Goal: Information Seeking & Learning: Learn about a topic

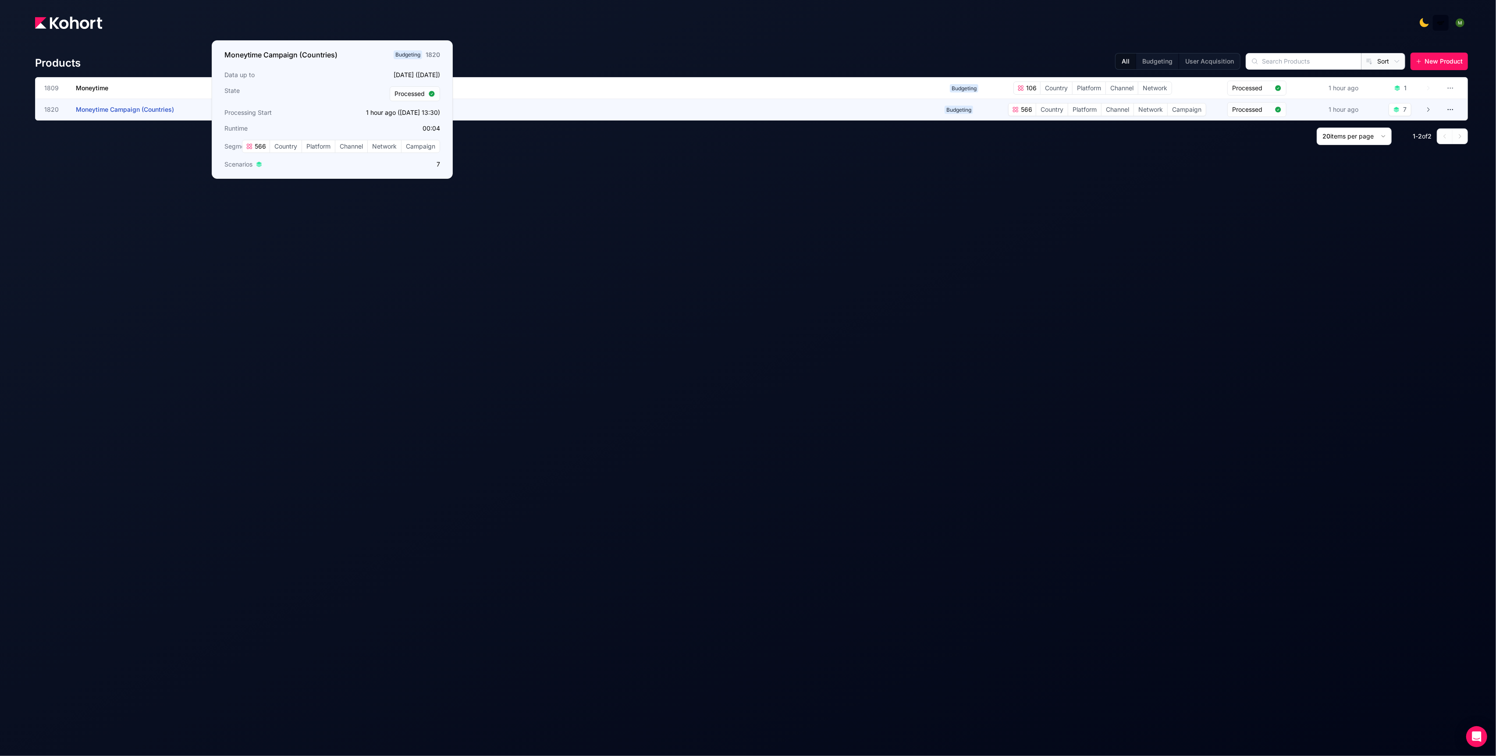
click at [101, 106] on span "Moneytime Campaign (Countries)" at bounding box center [125, 109] width 98 height 7
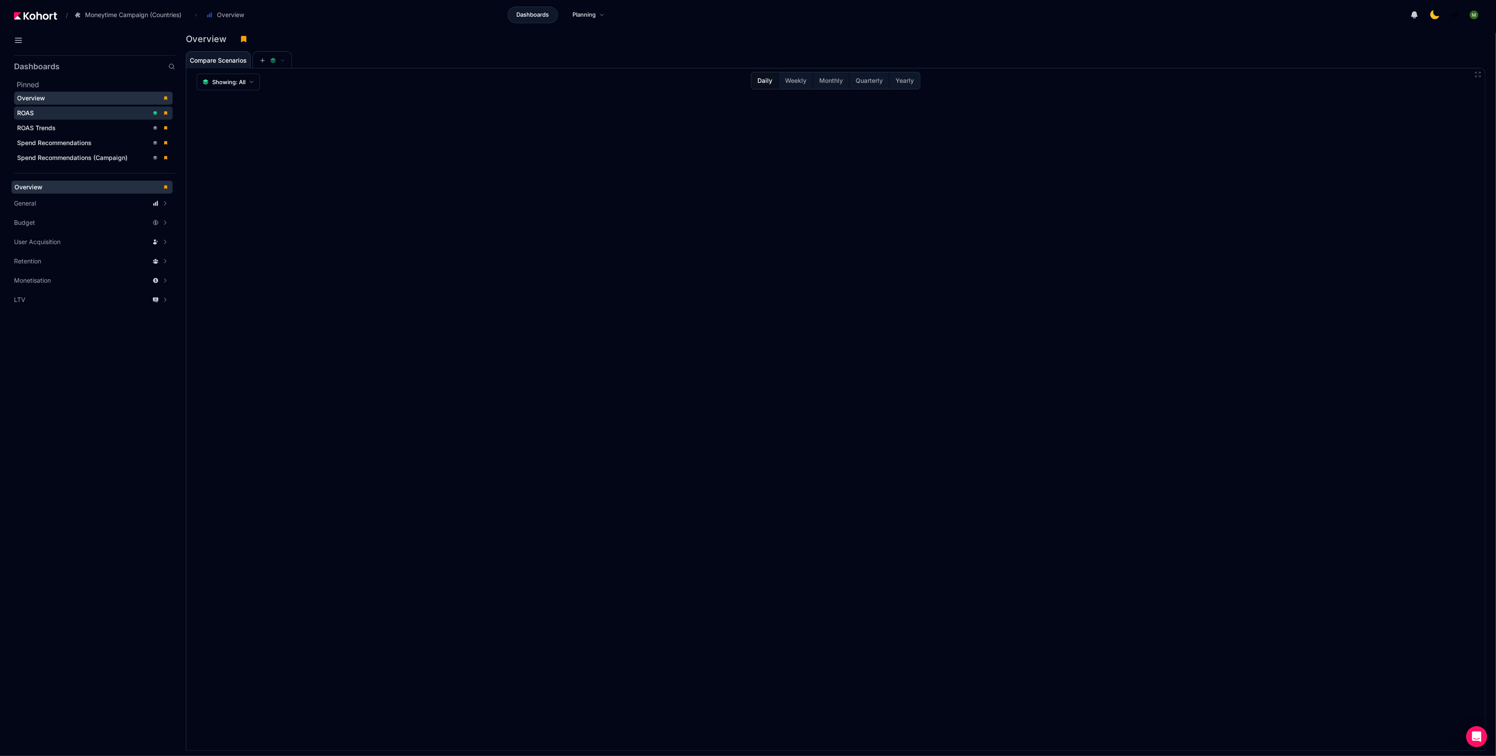
click at [82, 113] on div "ROAS" at bounding box center [83, 113] width 132 height 9
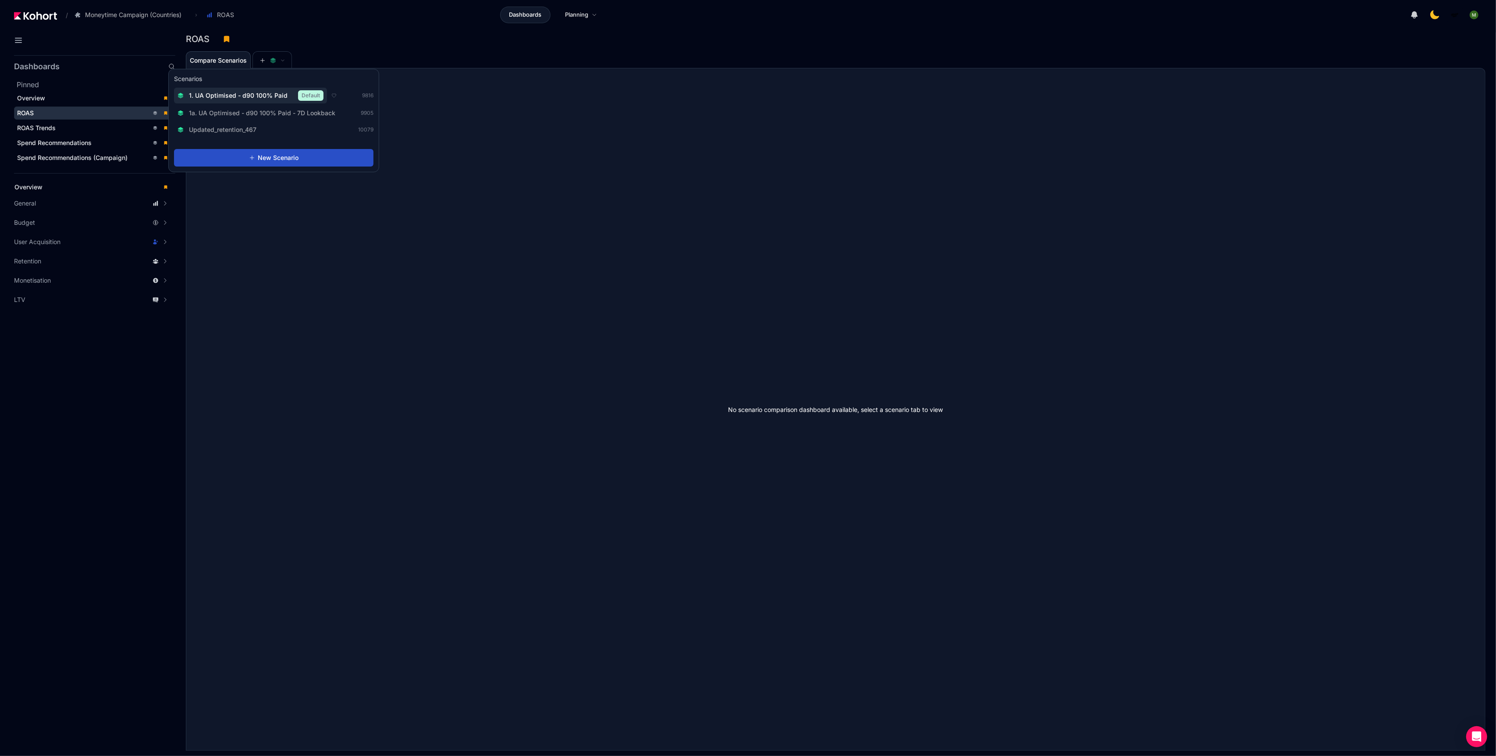
click at [268, 96] on span "1. UA Optimised - d90 100% Paid" at bounding box center [238, 95] width 99 height 9
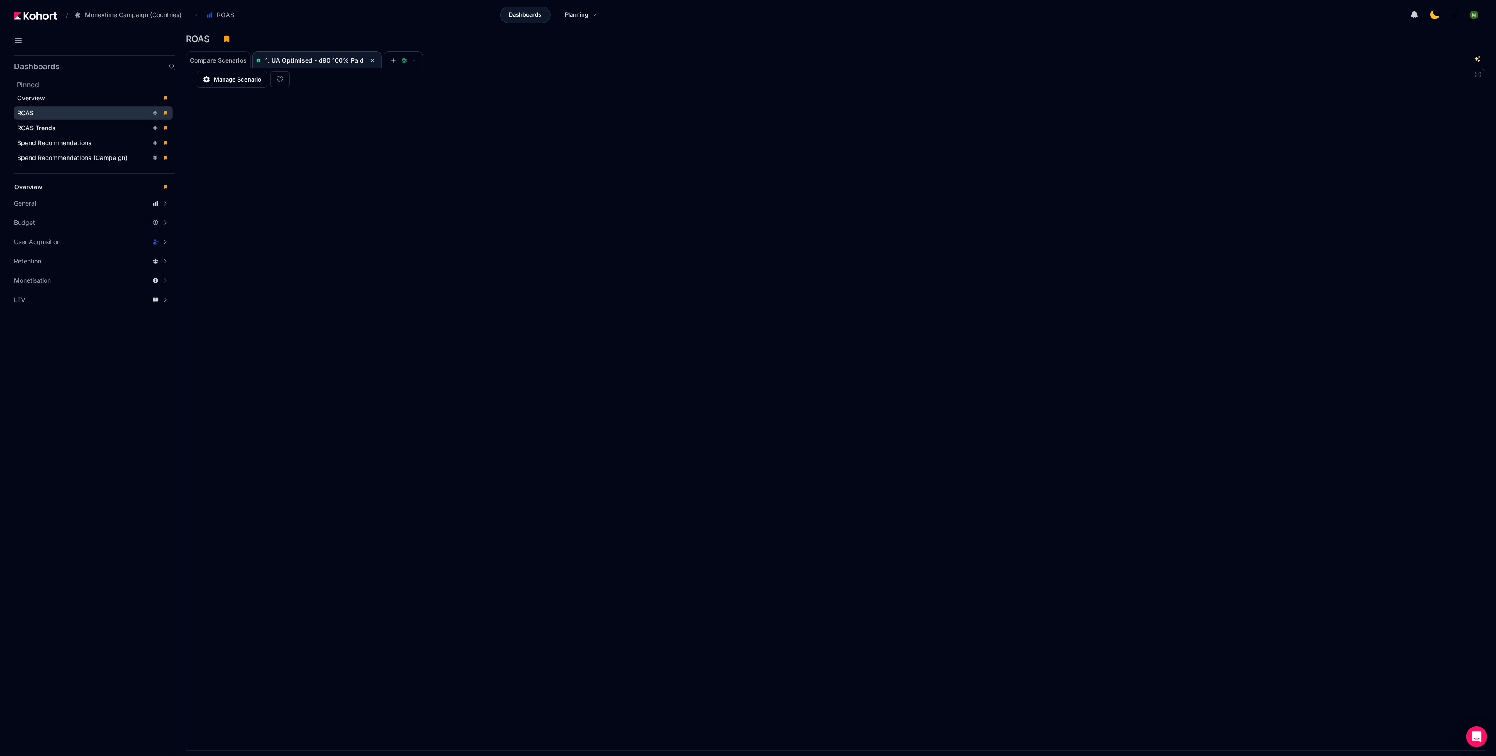
click at [587, 55] on div "Compare Scenarios 1. UA Optimised - d90 100% Paid" at bounding box center [823, 60] width 1274 height 18
